Goal: Information Seeking & Learning: Learn about a topic

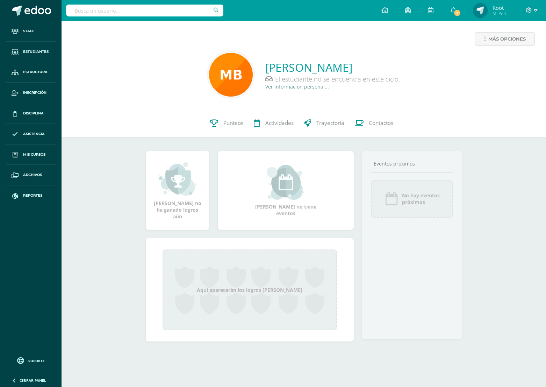
click at [282, 86] on link "Ver información personal..." at bounding box center [298, 86] width 64 height 7
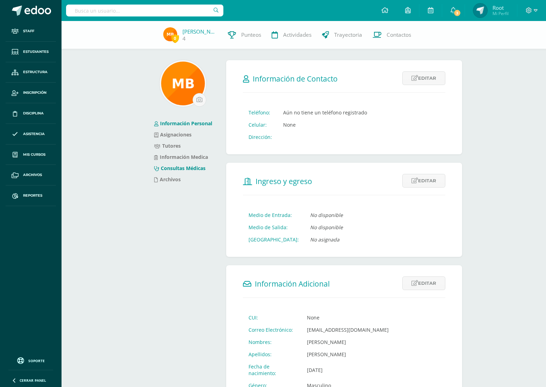
click at [190, 167] on link "Consultas Médicas" at bounding box center [179, 168] width 51 height 7
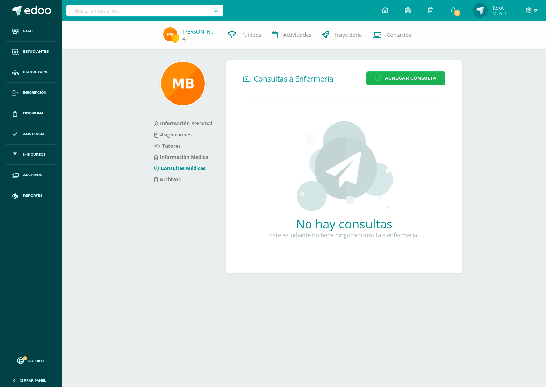
click at [378, 78] on icon at bounding box center [379, 78] width 7 height 6
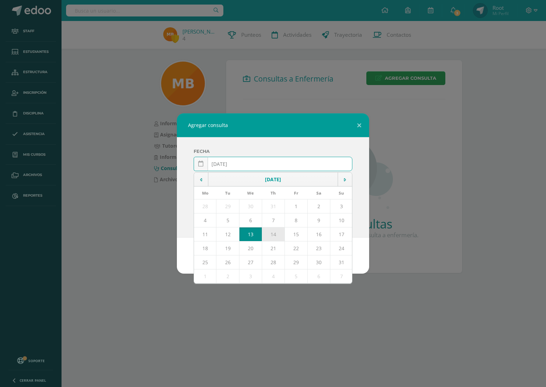
click at [267, 234] on td "14" at bounding box center [273, 234] width 23 height 14
type input "2025-08-14"
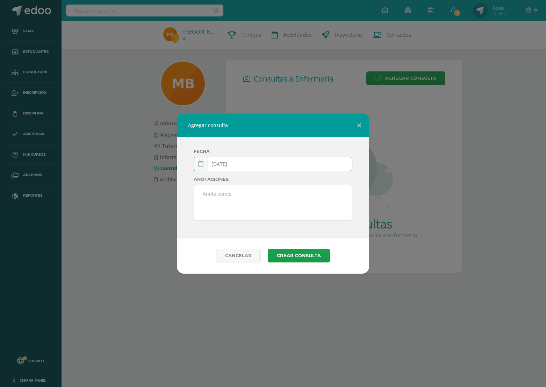
click at [250, 209] on textarea at bounding box center [273, 202] width 158 height 35
click at [241, 261] on link "Cancelar" at bounding box center [238, 256] width 45 height 14
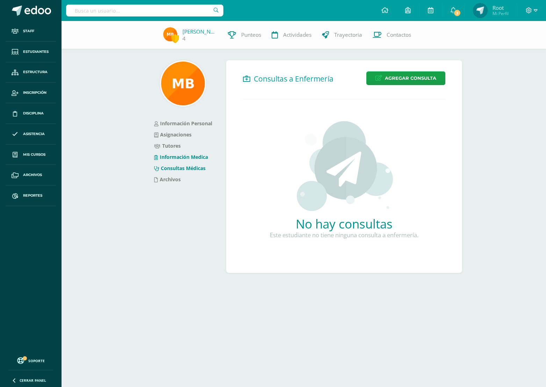
click at [200, 157] on link "Información Medica" at bounding box center [181, 157] width 54 height 7
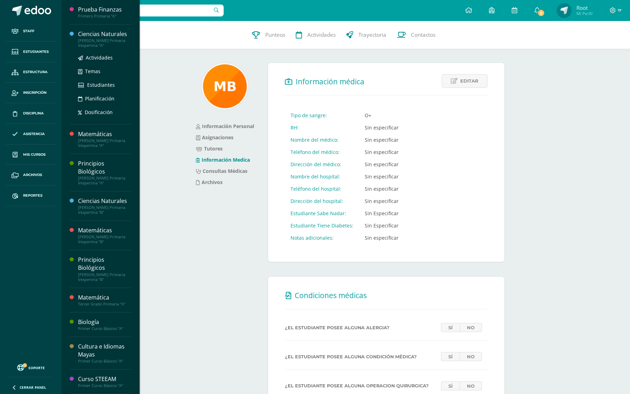
click at [92, 32] on div "Ciencias Naturales" at bounding box center [104, 34] width 53 height 8
click at [90, 71] on span "Temas" at bounding box center [92, 71] width 15 height 7
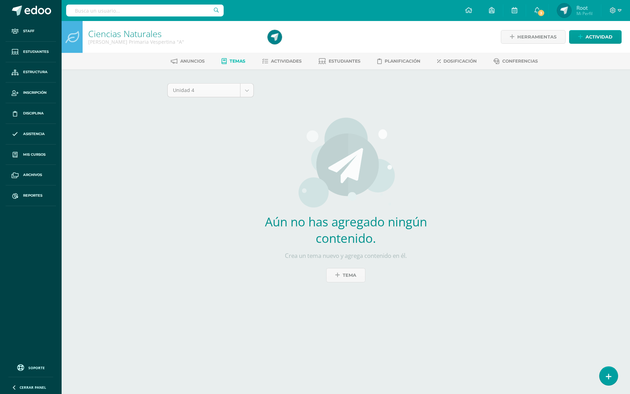
click at [225, 92] on body "Staff Estudiantes Estructura Inscripción Disciplina Asistencia Mis cursos Archi…" at bounding box center [315, 155] width 630 height 310
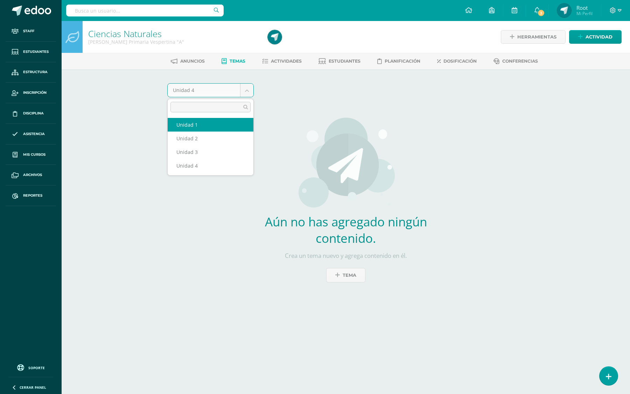
select select "Unidad 1"
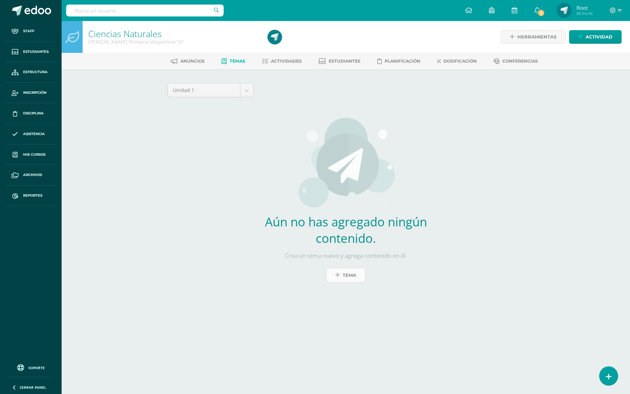
click at [346, 277] on span "Tema" at bounding box center [350, 275] width 14 height 13
click at [0, 0] on div "Tema" at bounding box center [0, 0] width 0 height 0
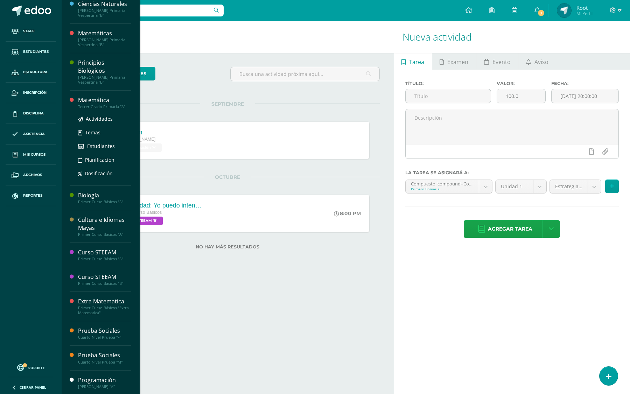
scroll to position [127, 0]
click at [96, 213] on span "Temas" at bounding box center [92, 213] width 15 height 7
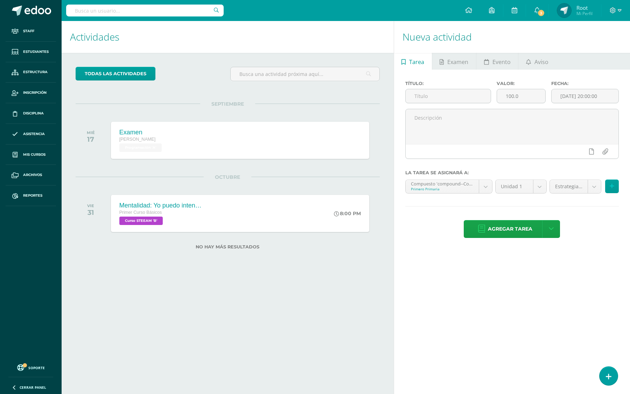
scroll to position [57, 0]
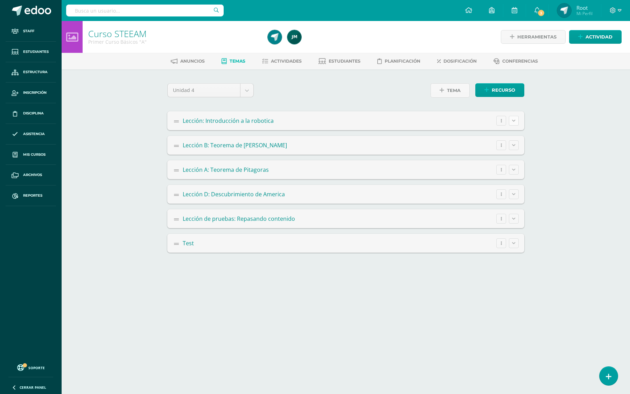
click at [510, 121] on button at bounding box center [514, 121] width 10 height 10
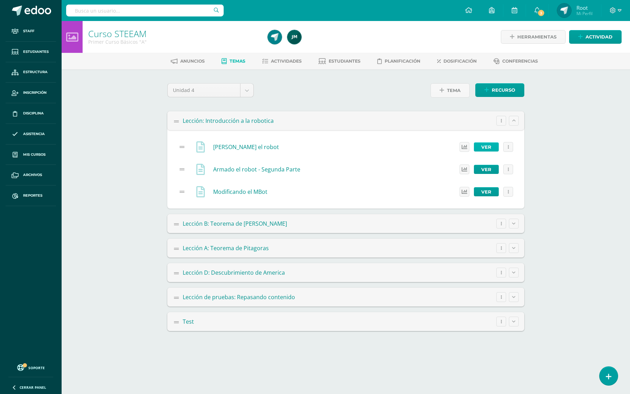
click at [482, 147] on link "Ver" at bounding box center [486, 146] width 25 height 9
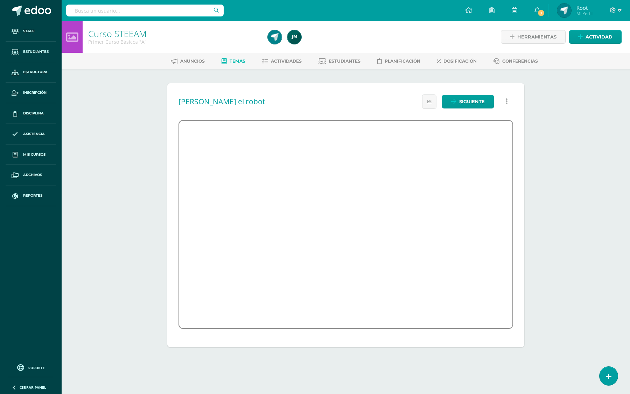
click at [281, 90] on div "[PERSON_NAME] el robot Estado del recurso: 1 Marcados como completado 28 Pendie…" at bounding box center [345, 215] width 357 height 264
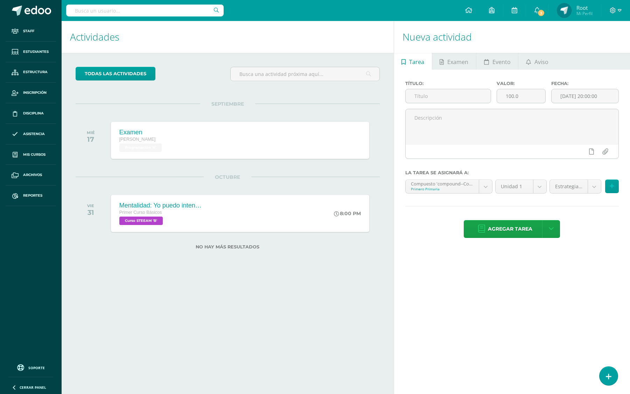
click at [86, 15] on input "text" at bounding box center [144, 11] width 157 height 12
type input "finanzas"
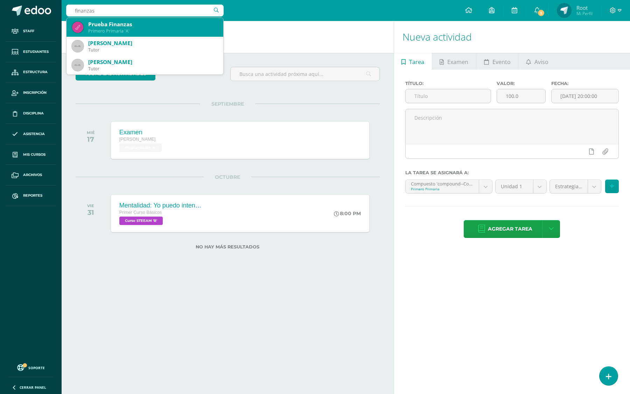
click at [139, 27] on div "Prueba Finanzas" at bounding box center [152, 24] width 129 height 7
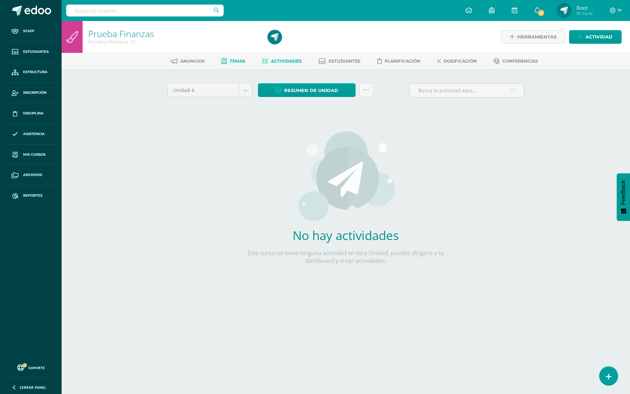
click at [230, 64] on link "Temas" at bounding box center [233, 61] width 24 height 11
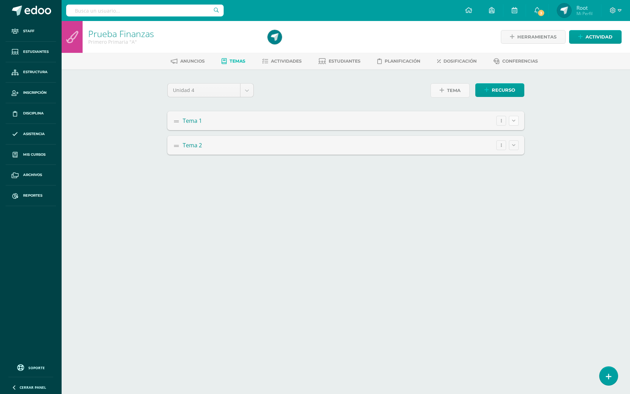
click at [517, 121] on button at bounding box center [514, 121] width 10 height 10
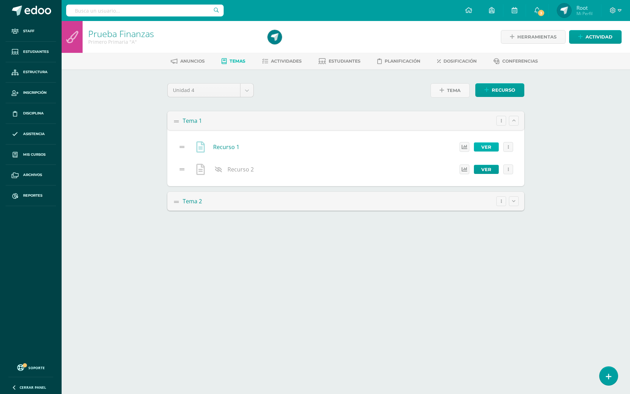
click at [488, 144] on link "Ver" at bounding box center [486, 146] width 25 height 9
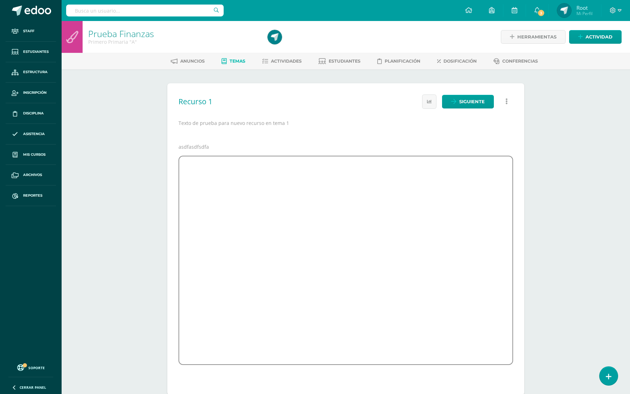
scroll to position [13, 0]
